Goal: Check status

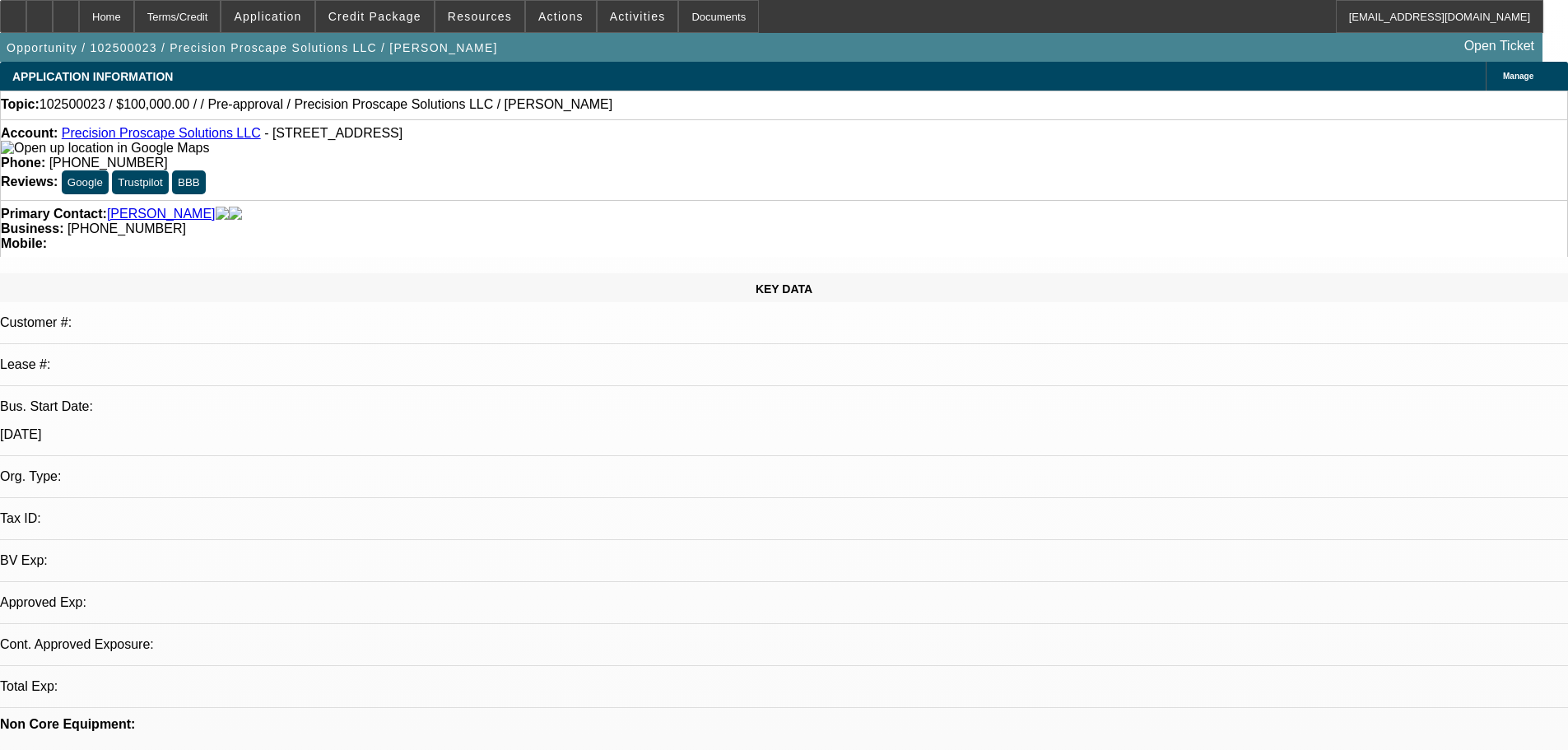
select select "0"
select select "2"
select select "0.1"
select select "4"
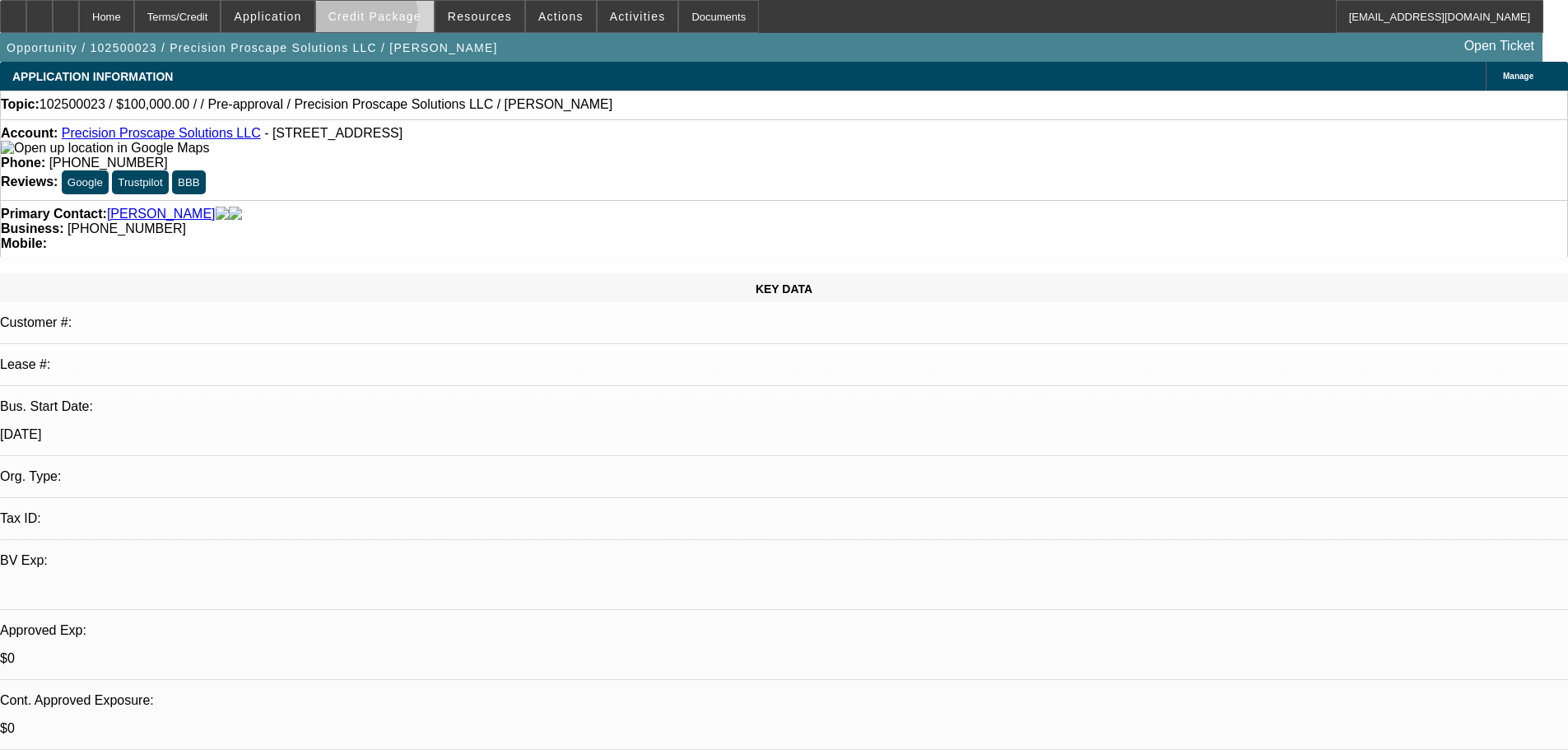
click at [392, 20] on span "Credit Package" at bounding box center [374, 16] width 93 height 13
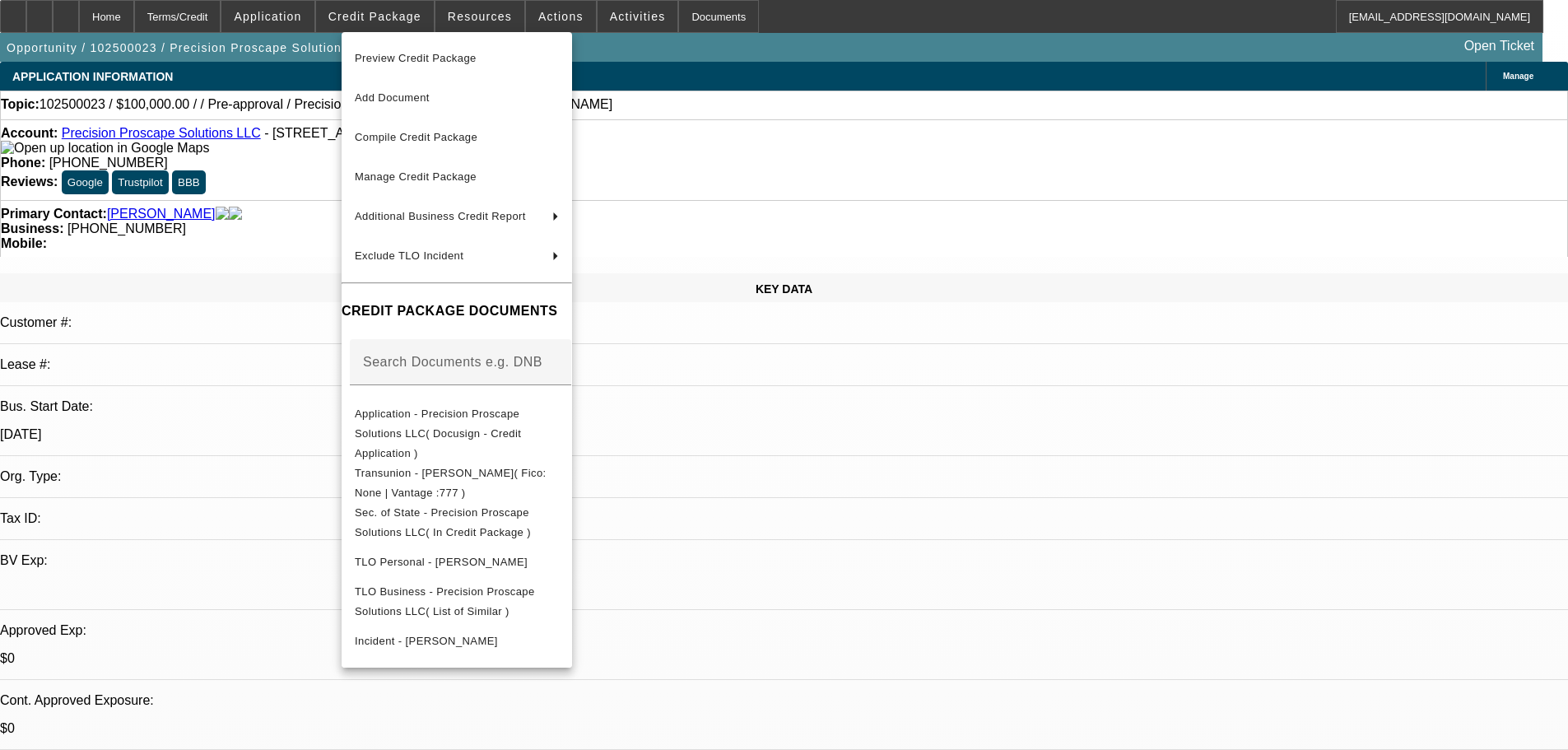
click at [390, 15] on div at bounding box center [784, 375] width 1568 height 750
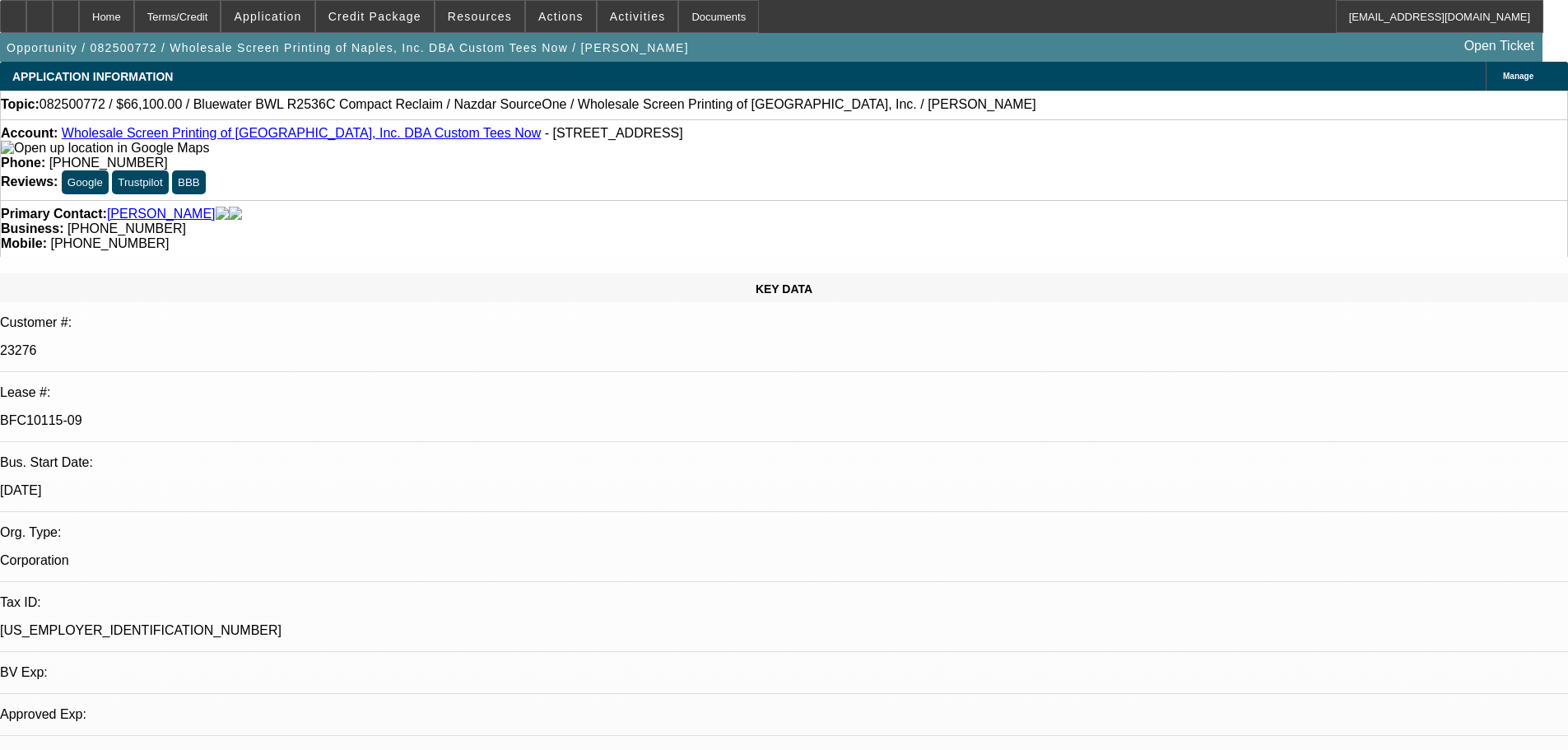
select select "0"
select select "2"
select select "0"
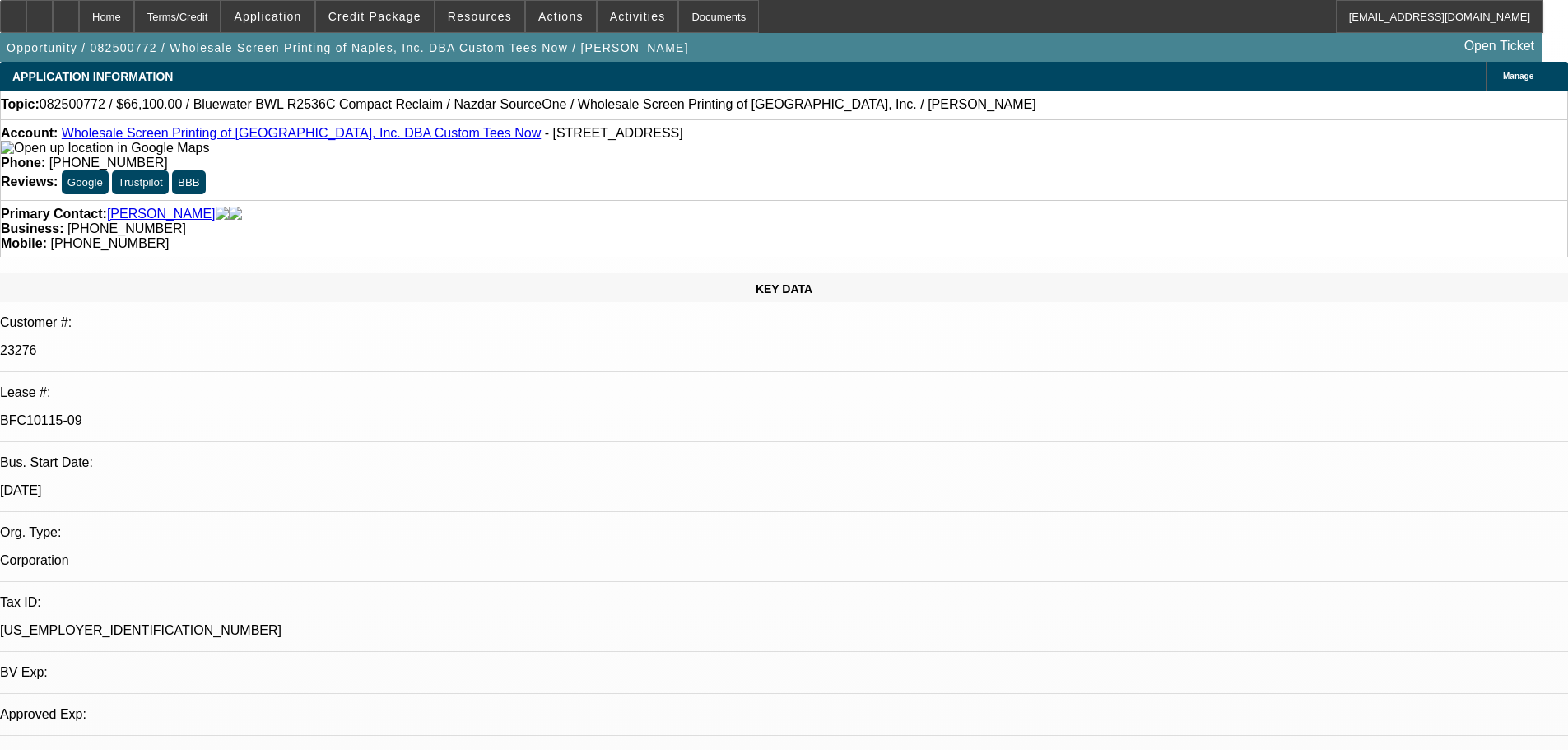
select select "0"
select select "2"
